Goal: Information Seeking & Learning: Learn about a topic

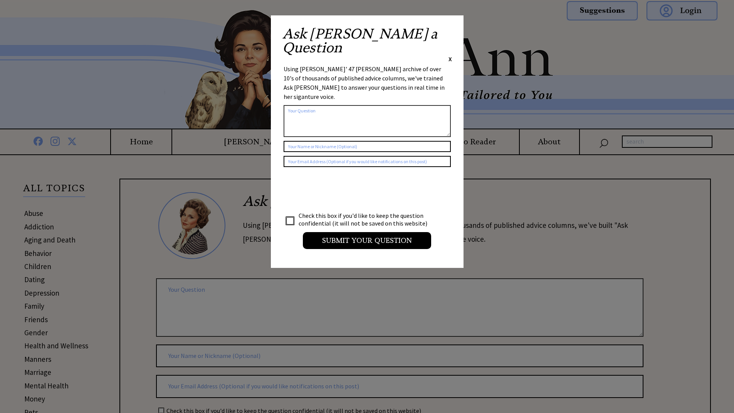
click at [447, 30] on div "Ask [PERSON_NAME] a Question X" at bounding box center [366, 45] width 169 height 36
click at [448, 55] on span "X" at bounding box center [449, 59] width 3 height 8
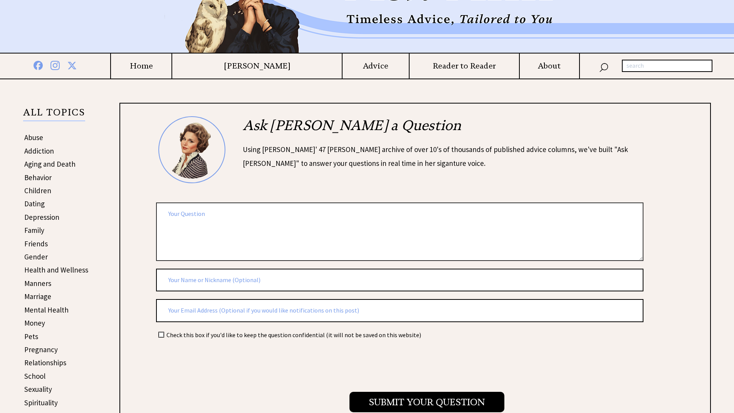
scroll to position [77, 0]
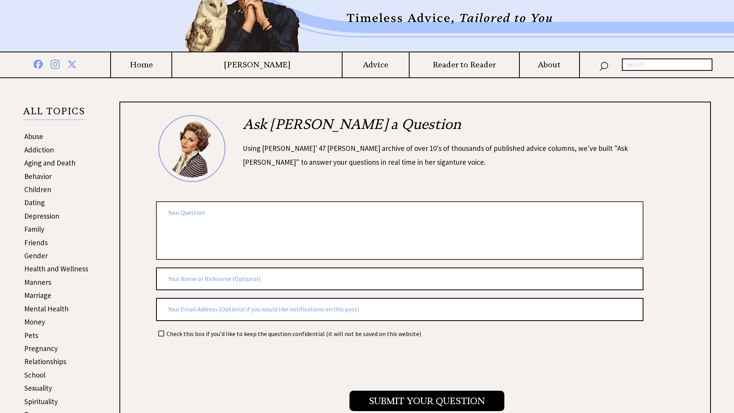
click at [35, 136] on link "Abuse" at bounding box center [33, 136] width 19 height 9
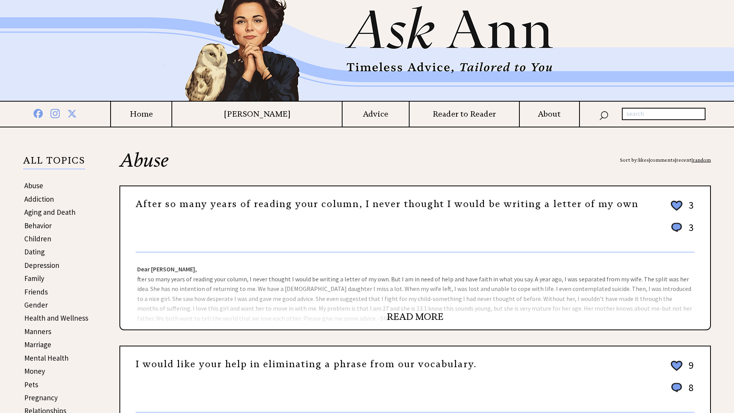
scroll to position [154, 0]
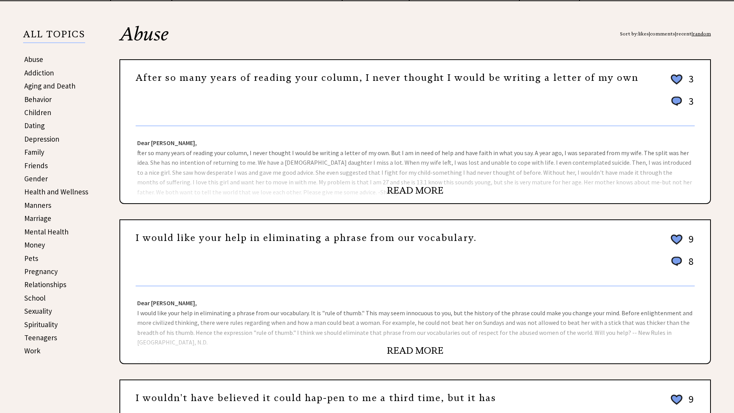
click at [411, 189] on link "READ MORE" at bounding box center [415, 191] width 57 height 12
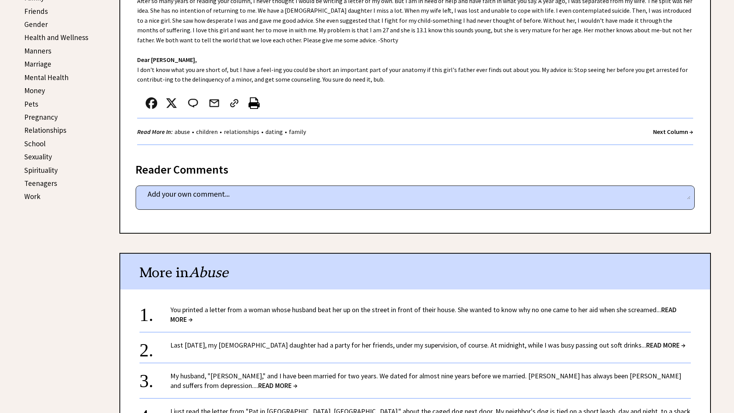
scroll to position [347, 0]
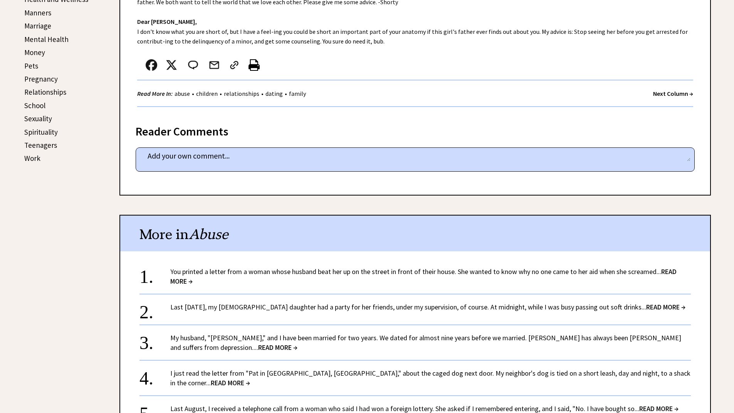
click at [179, 281] on span "READ MORE →" at bounding box center [423, 276] width 506 height 18
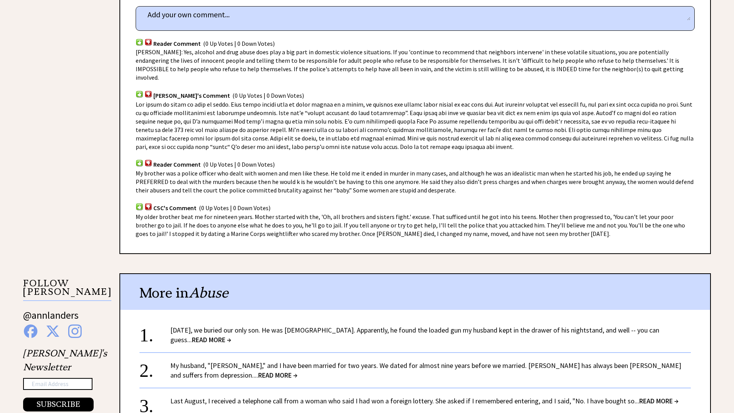
scroll to position [578, 0]
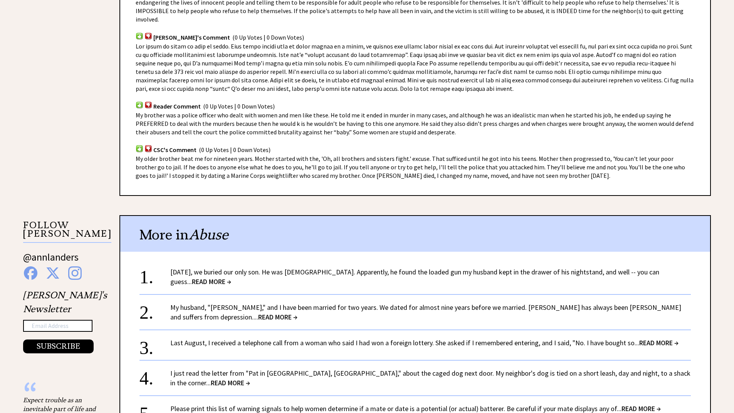
click at [258, 313] on span "READ MORE →" at bounding box center [277, 317] width 39 height 9
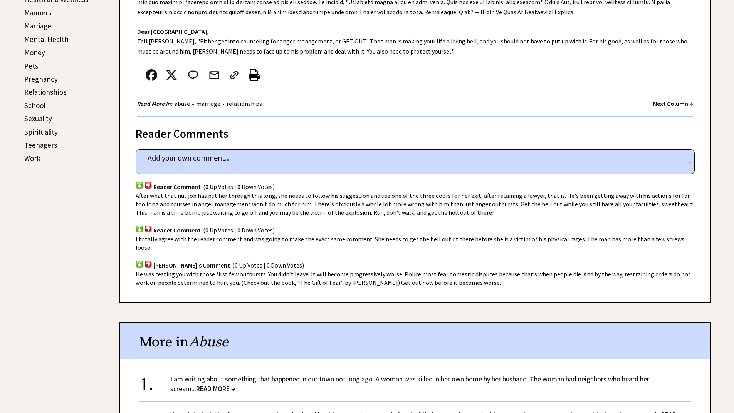
scroll to position [539, 0]
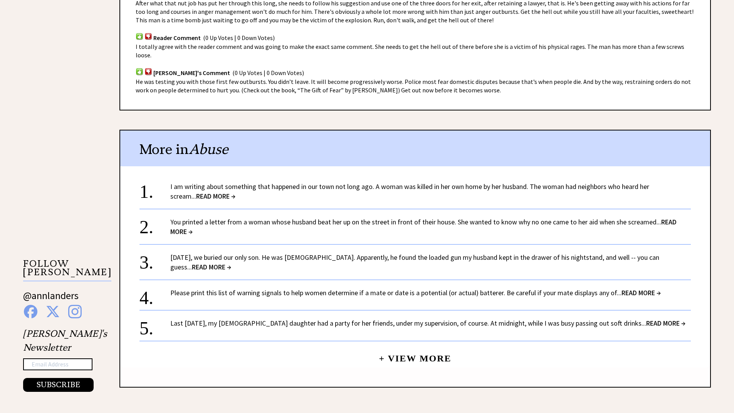
drag, startPoint x: 624, startPoint y: 284, endPoint x: 625, endPoint y: 279, distance: 5.2
click at [624, 288] on span "READ MORE →" at bounding box center [640, 292] width 39 height 9
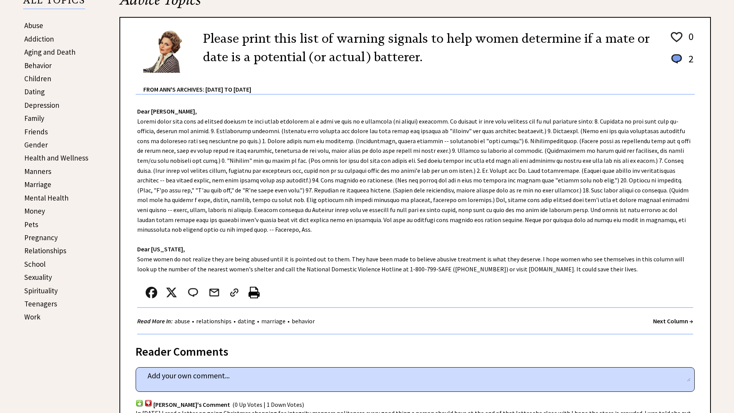
scroll to position [193, 0]
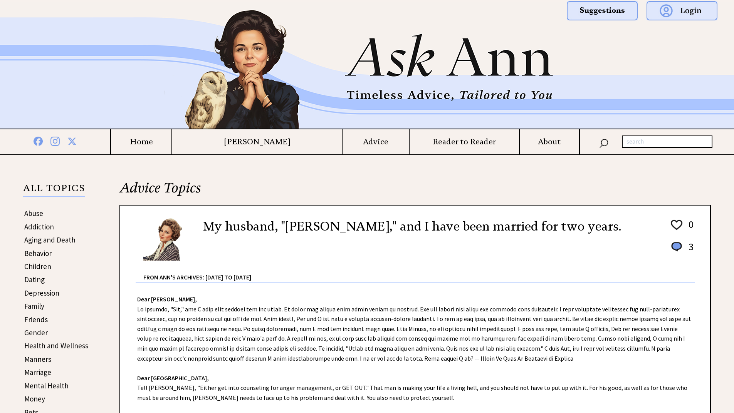
scroll to position [539, 0]
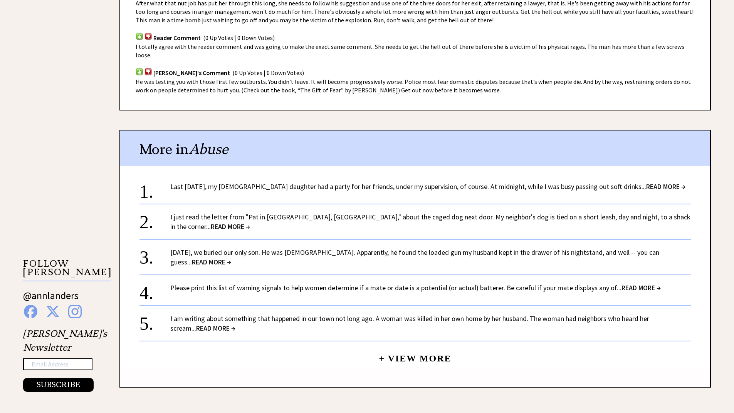
click at [654, 182] on span "READ MORE →" at bounding box center [665, 186] width 39 height 9
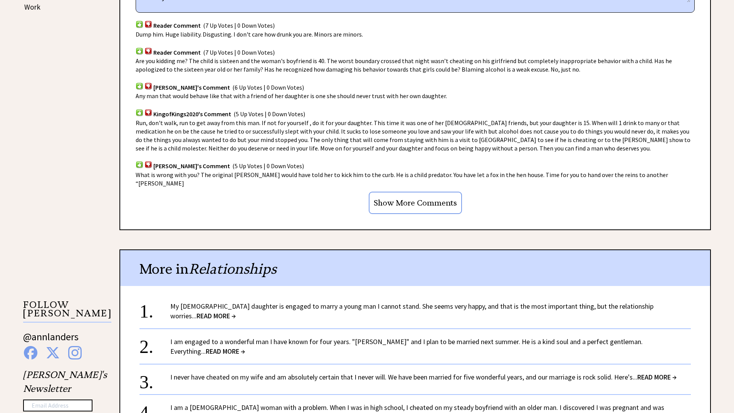
scroll to position [231, 0]
